Goal: Transaction & Acquisition: Purchase product/service

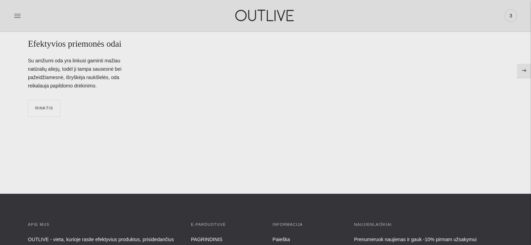
scroll to position [2593, 0]
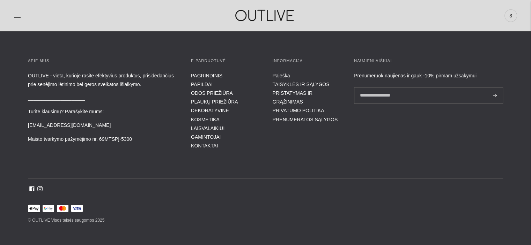
click at [511, 17] on span "3" at bounding box center [511, 16] width 10 height 10
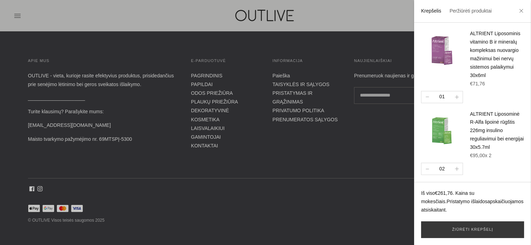
click at [308, 149] on div at bounding box center [265, 122] width 531 height 245
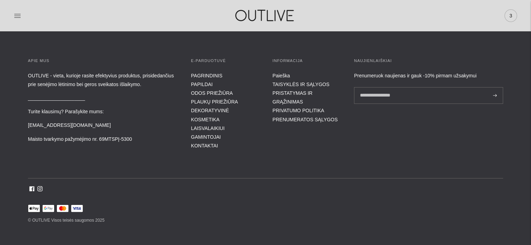
click at [510, 16] on span "3" at bounding box center [511, 16] width 10 height 10
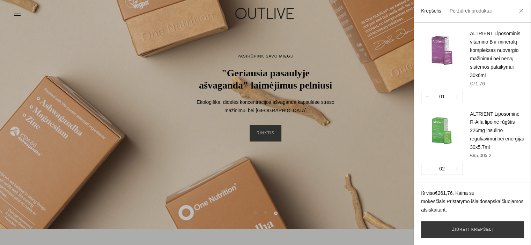
scroll to position [0, 0]
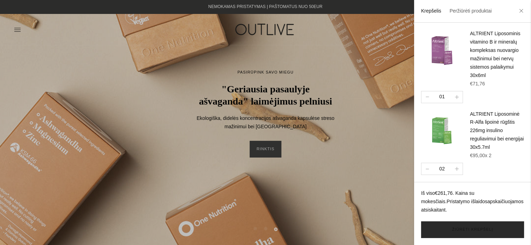
click at [439, 230] on link "Žiūrėti krepšelį" at bounding box center [472, 230] width 103 height 17
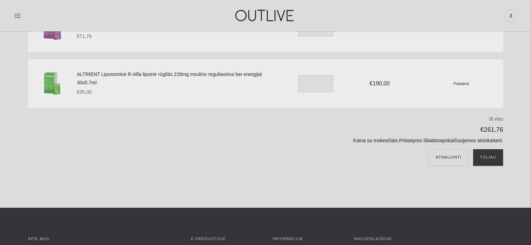
scroll to position [105, 0]
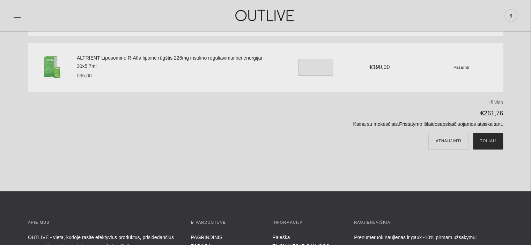
click at [483, 144] on button "Toliau" at bounding box center [488, 141] width 30 height 17
